Goal: Transaction & Acquisition: Purchase product/service

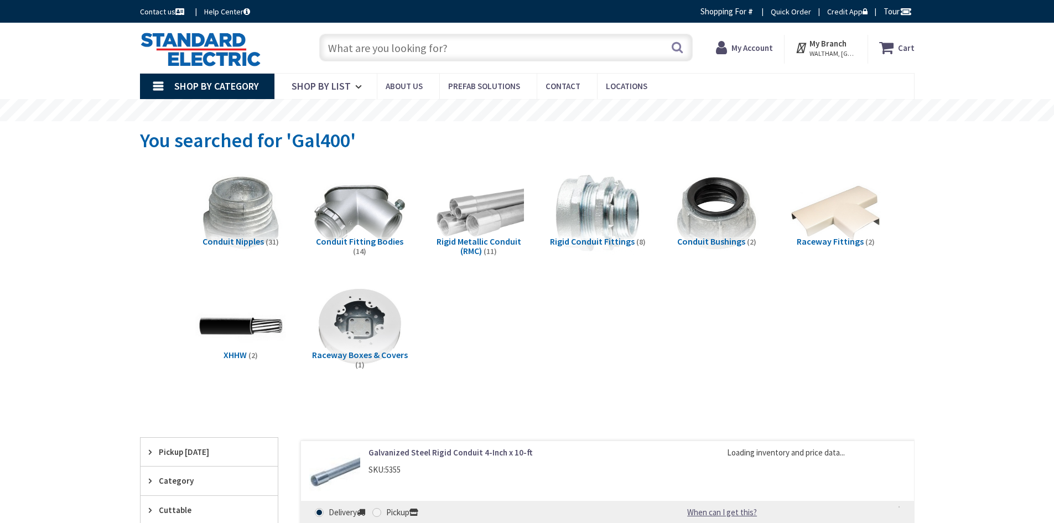
type input "[GEOGRAPHIC_DATA], [GEOGRAPHIC_DATA]"
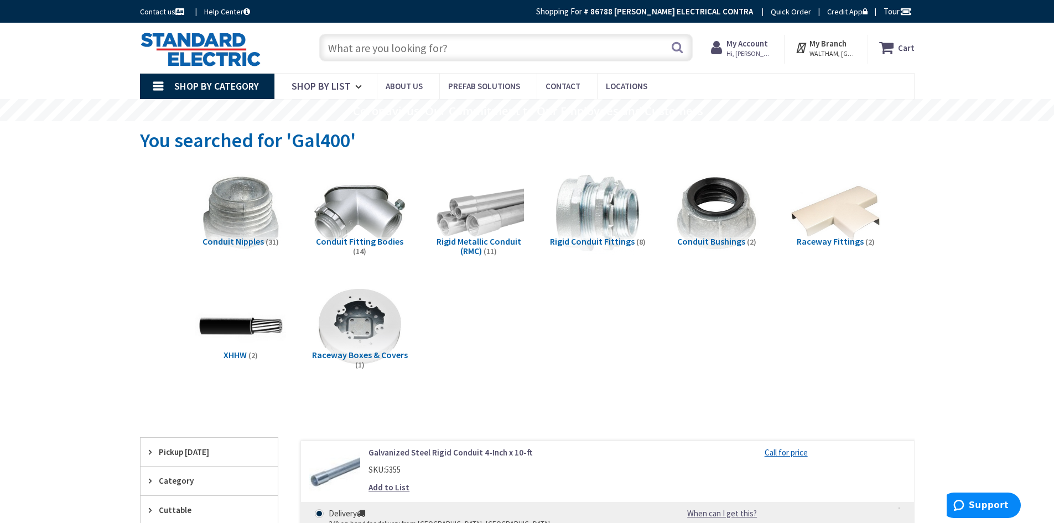
click at [347, 46] on input "text" at bounding box center [505, 48] width 373 height 28
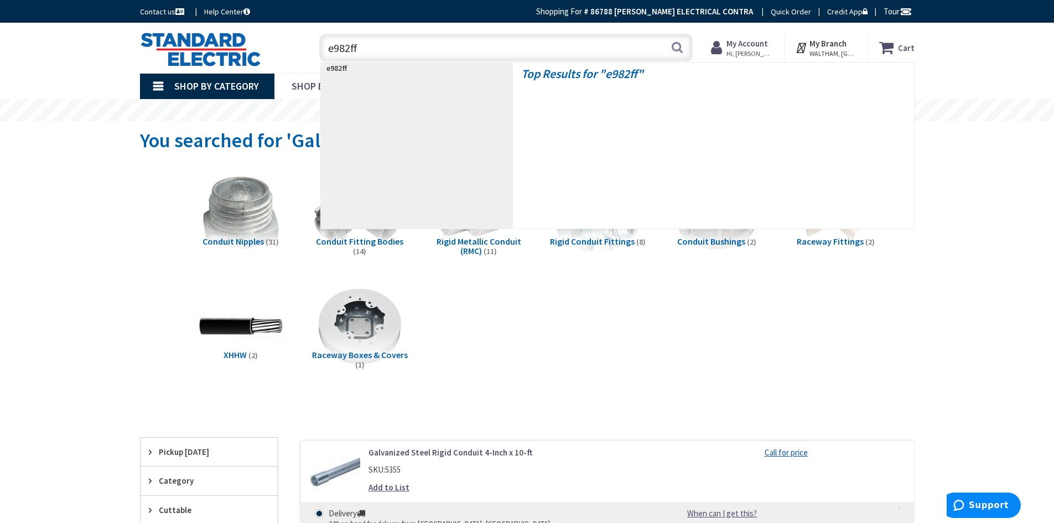
type input "e982ffn"
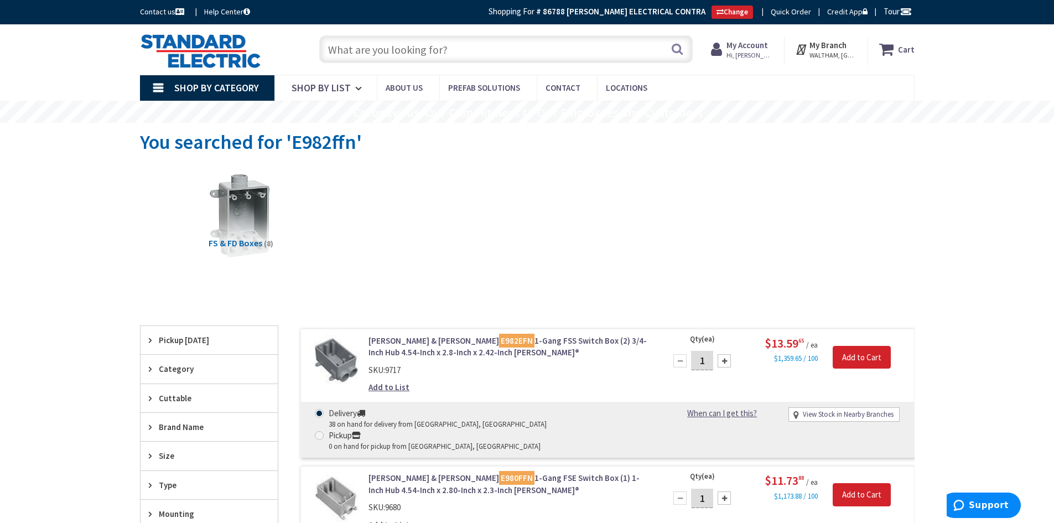
click at [383, 51] on input "text" at bounding box center [505, 49] width 373 height 28
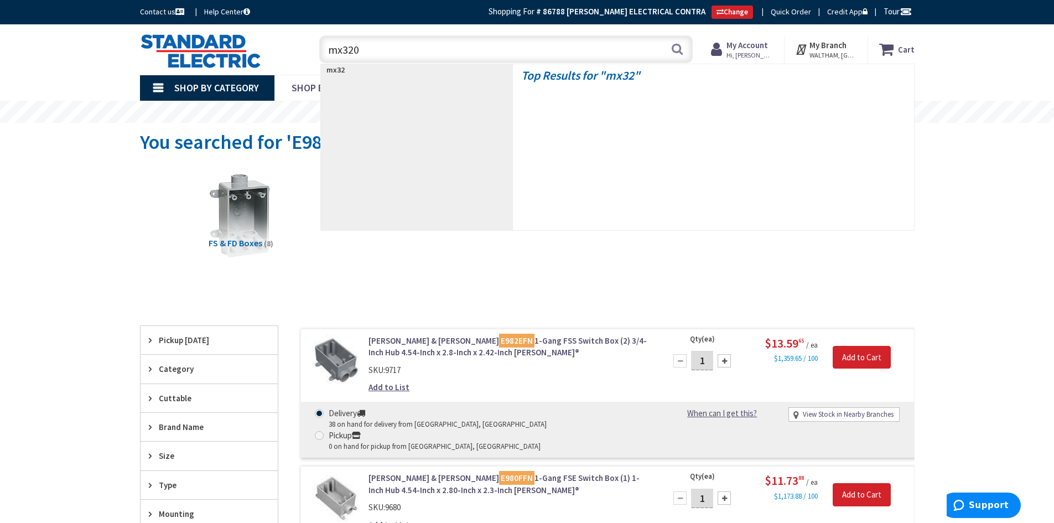
type input "mx3200"
